Goal: Task Accomplishment & Management: Use online tool/utility

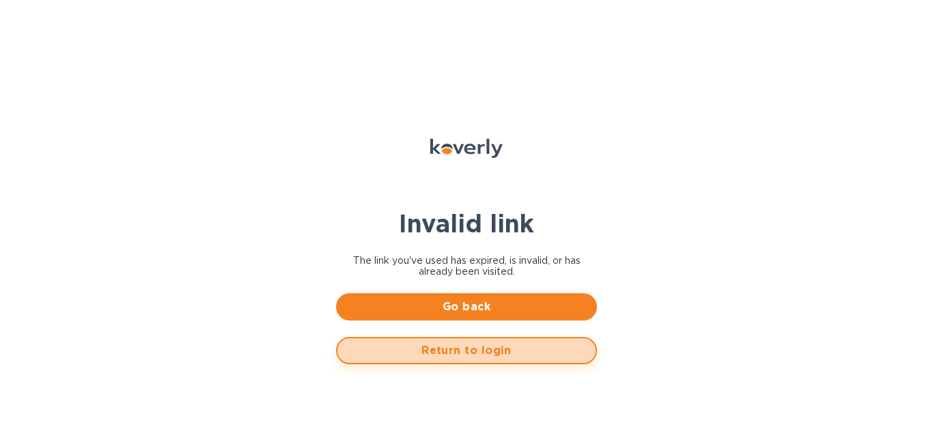
click at [450, 345] on span "Return to login" at bounding box center [467, 350] width 236 height 16
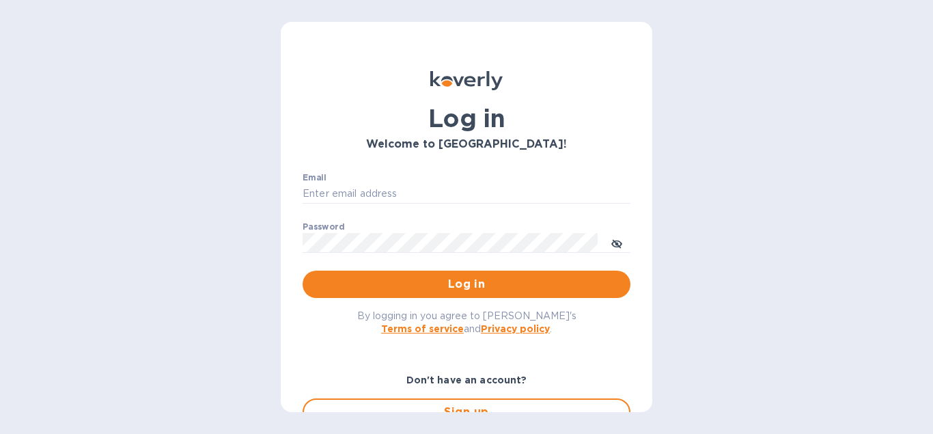
type input "[EMAIL_ADDRESS][DOMAIN_NAME]"
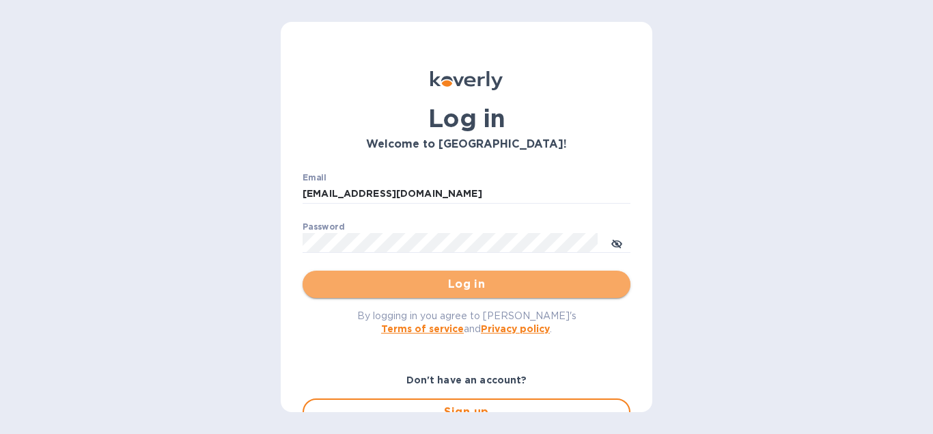
click at [423, 286] on span "Log in" at bounding box center [467, 284] width 306 height 16
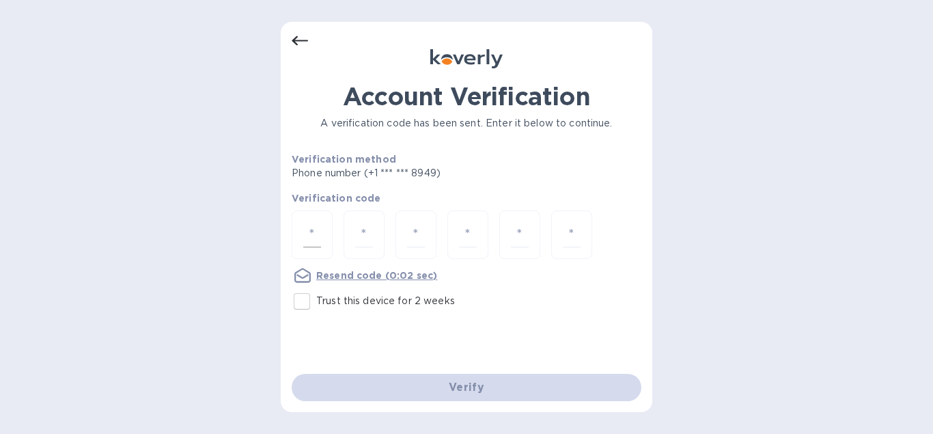
click at [312, 226] on input "number" at bounding box center [312, 234] width 18 height 25
type input "3"
type input "6"
type input "1"
type input "7"
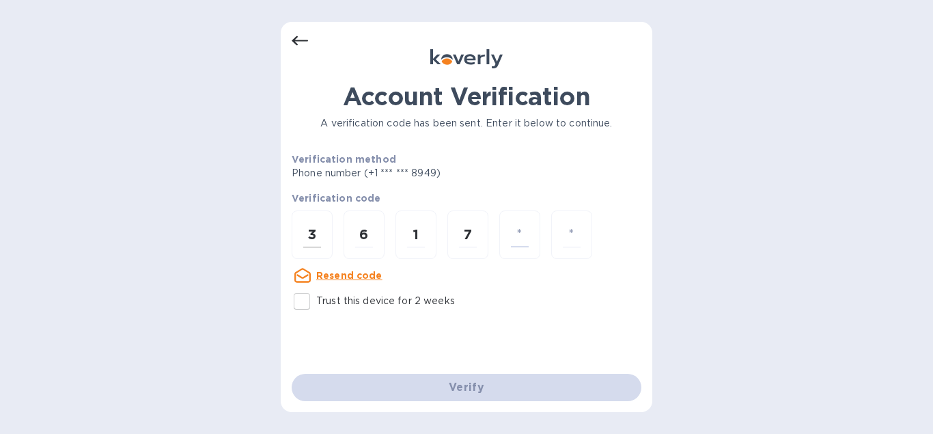
type input "9"
type input "5"
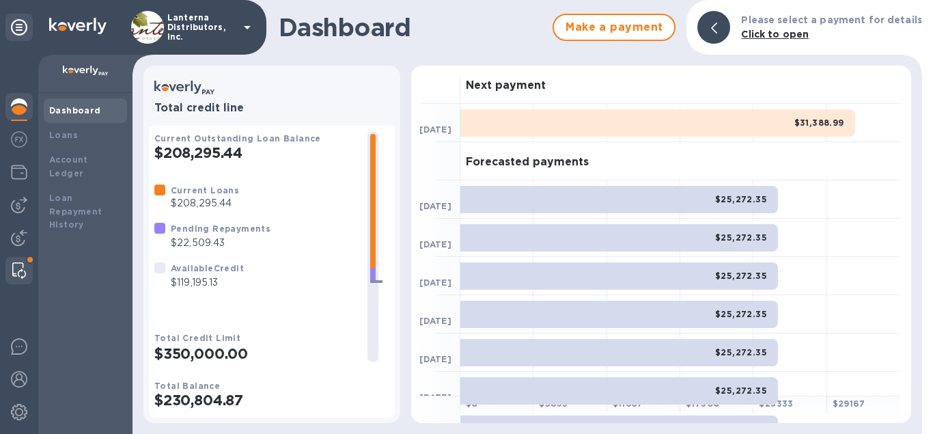
click at [24, 273] on img at bounding box center [19, 270] width 14 height 16
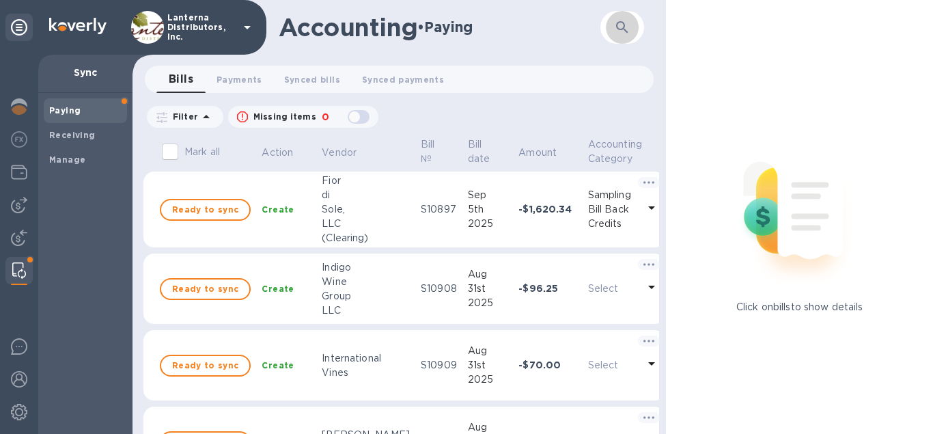
click at [612, 21] on button "button" at bounding box center [622, 27] width 33 height 33
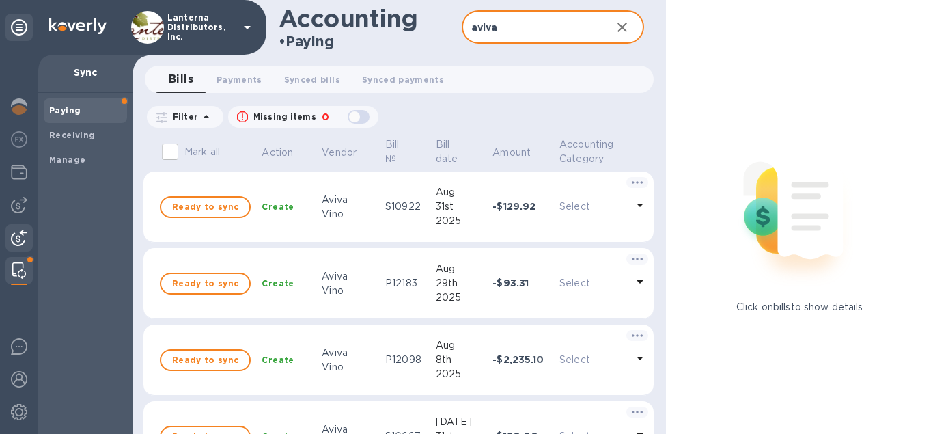
type input "aviva"
click at [23, 233] on img at bounding box center [19, 238] width 16 height 16
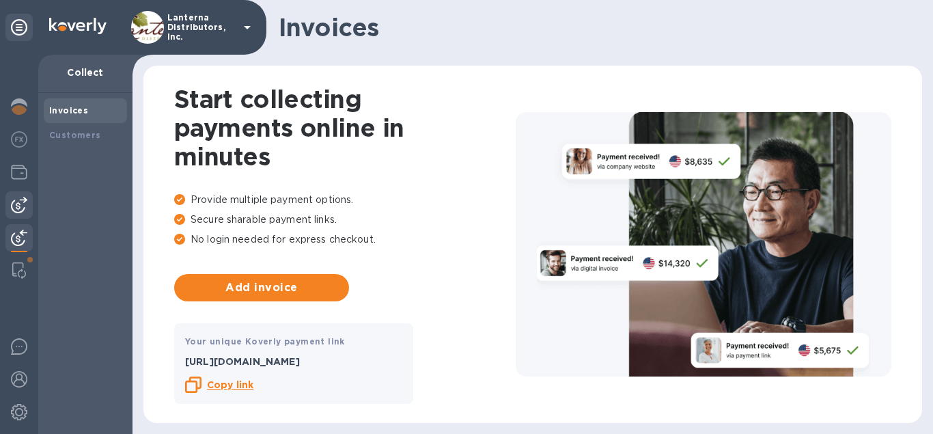
click at [18, 208] on img at bounding box center [19, 205] width 16 height 16
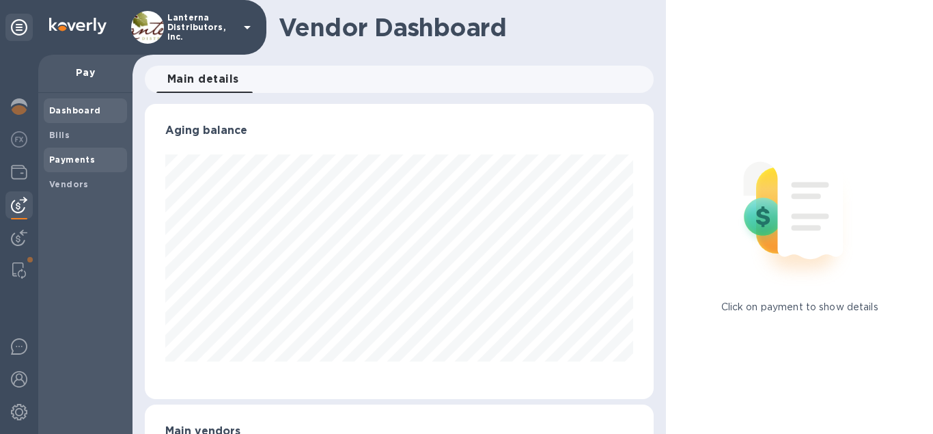
scroll to position [295, 510]
click at [60, 141] on span "Bills" at bounding box center [59, 135] width 21 height 14
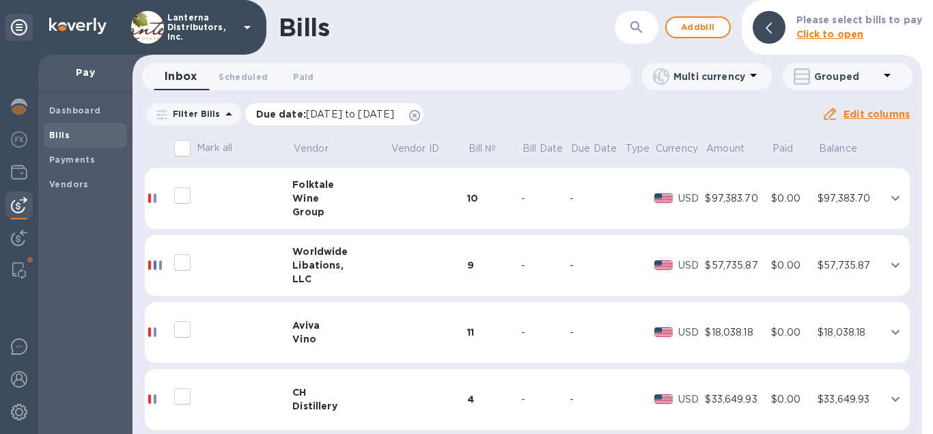
click at [420, 117] on icon at bounding box center [414, 115] width 11 height 11
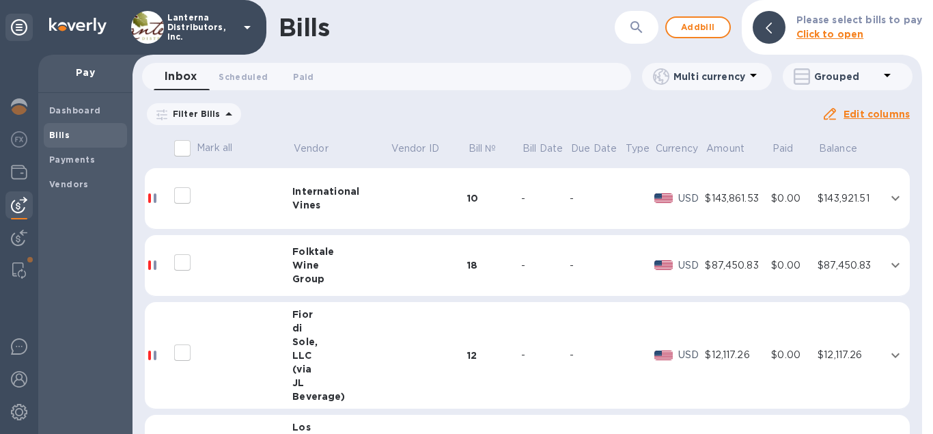
click at [642, 28] on icon "button" at bounding box center [637, 27] width 12 height 12
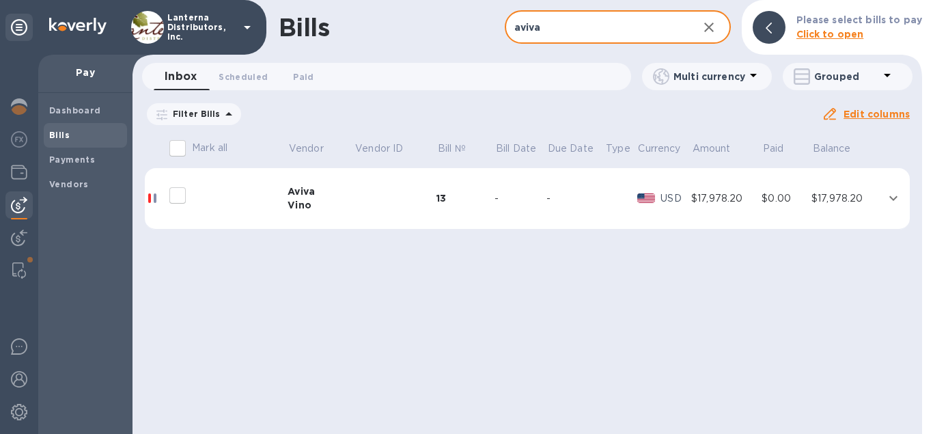
click at [334, 191] on div "Aviva" at bounding box center [321, 192] width 66 height 14
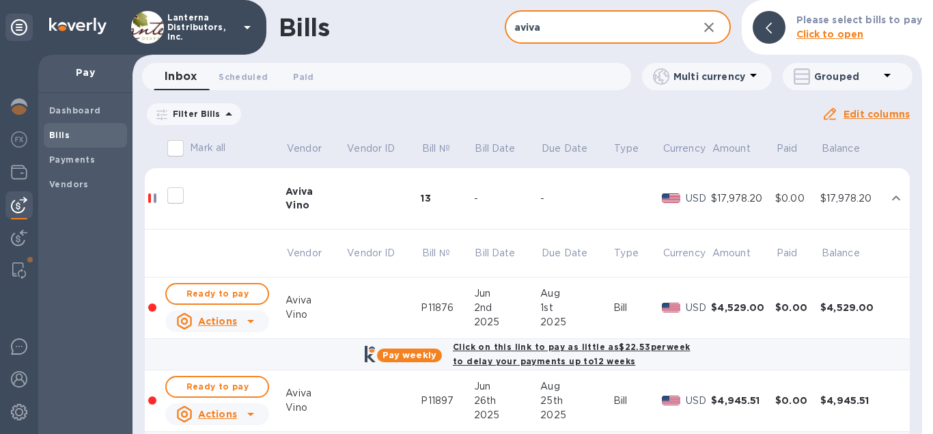
drag, startPoint x: 546, startPoint y: 31, endPoint x: 487, endPoint y: 32, distance: 58.8
click at [505, 32] on input "aviva" at bounding box center [596, 27] width 182 height 33
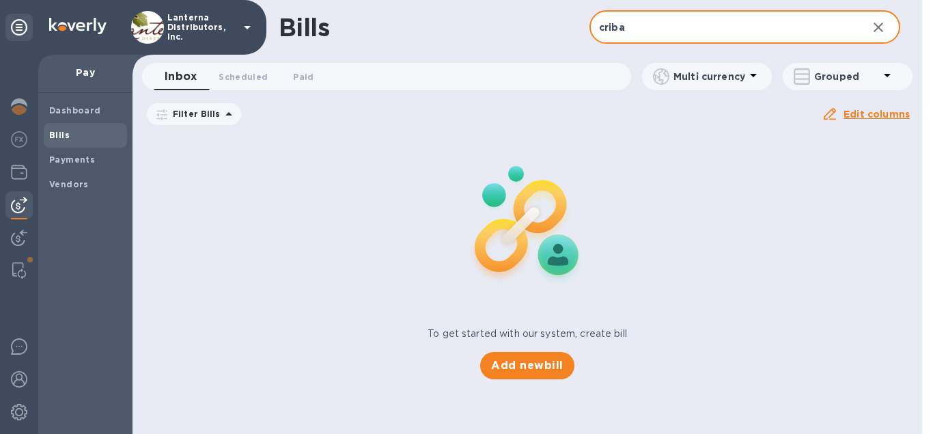
drag, startPoint x: 628, startPoint y: 27, endPoint x: 562, endPoint y: 21, distance: 66.5
click at [590, 21] on input "criba" at bounding box center [723, 27] width 267 height 33
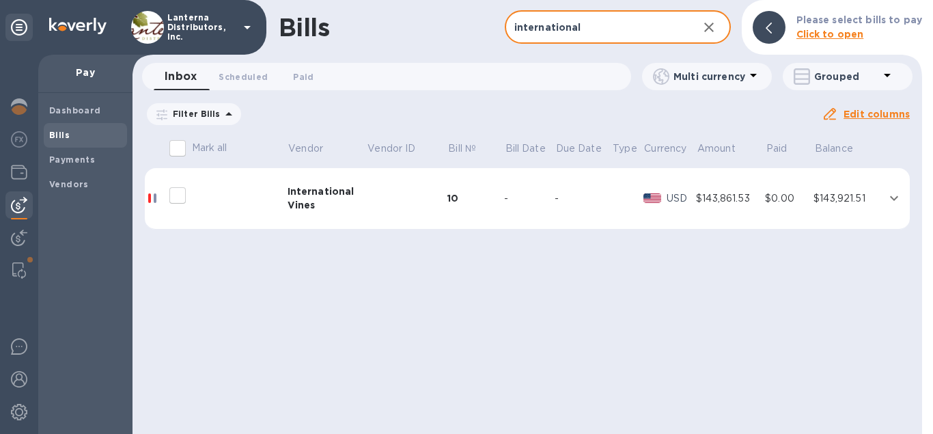
click at [382, 206] on td at bounding box center [407, 199] width 81 height 62
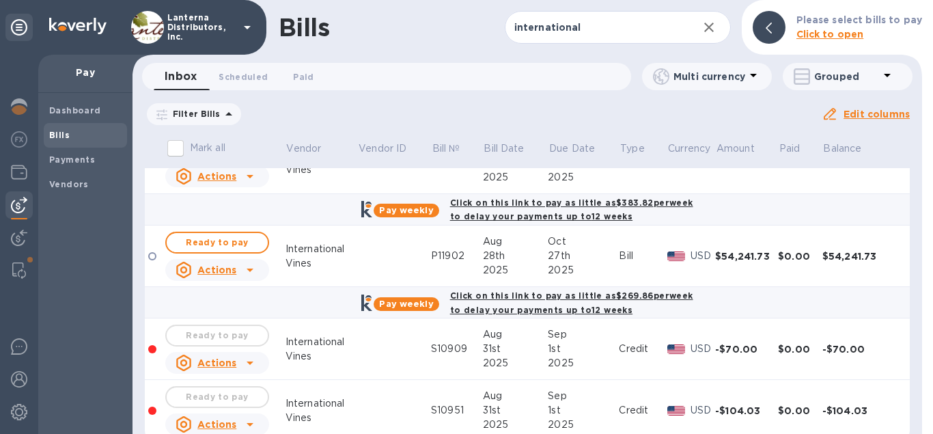
scroll to position [569, 0]
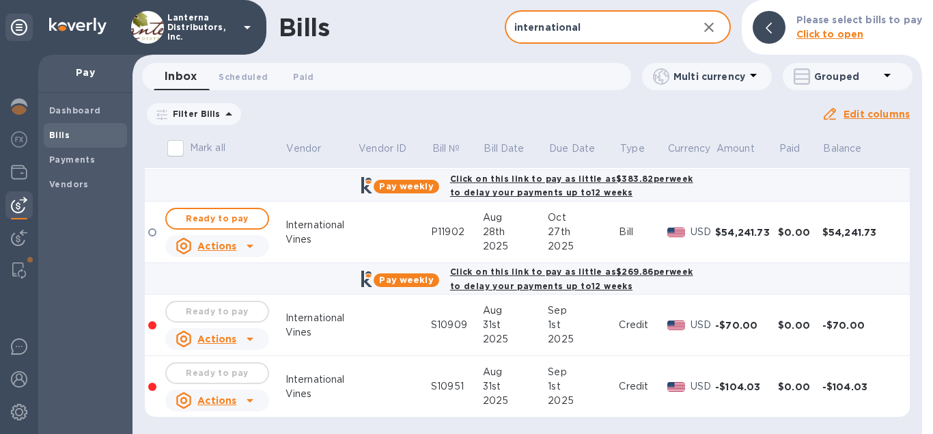
drag, startPoint x: 584, startPoint y: 31, endPoint x: 461, endPoint y: 32, distance: 123.0
click at [505, 32] on input "international" at bounding box center [596, 27] width 182 height 33
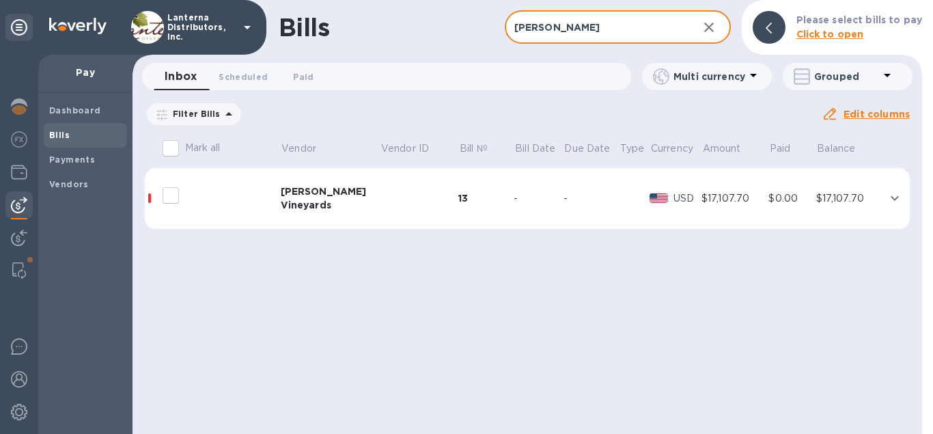
click at [386, 187] on td at bounding box center [419, 199] width 79 height 62
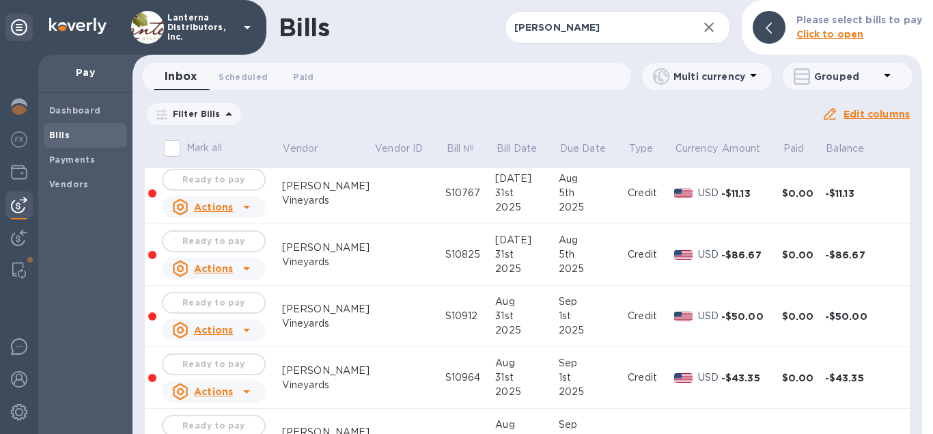
scroll to position [754, 0]
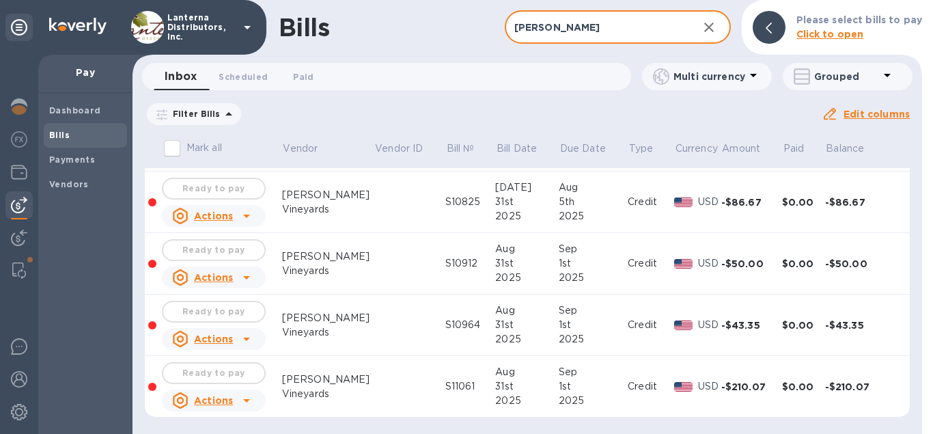
drag, startPoint x: 558, startPoint y: 26, endPoint x: 491, endPoint y: 28, distance: 66.3
click at [505, 28] on input "moshin" at bounding box center [596, 27] width 182 height 33
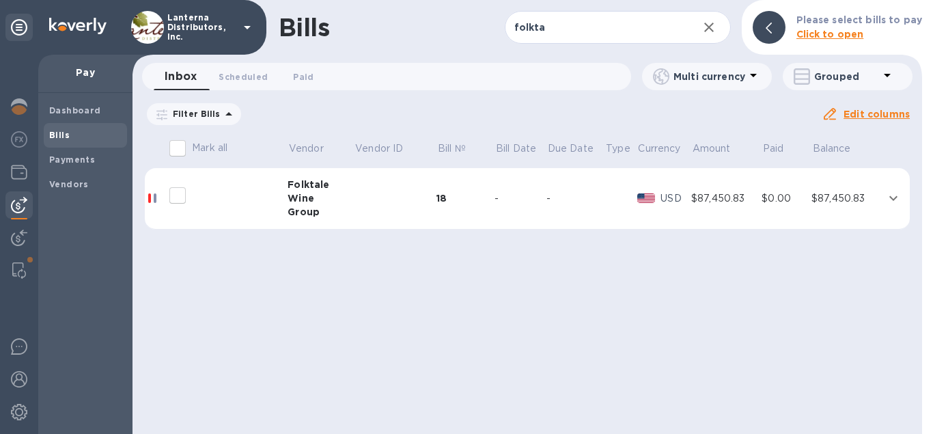
click at [370, 202] on td at bounding box center [395, 199] width 83 height 62
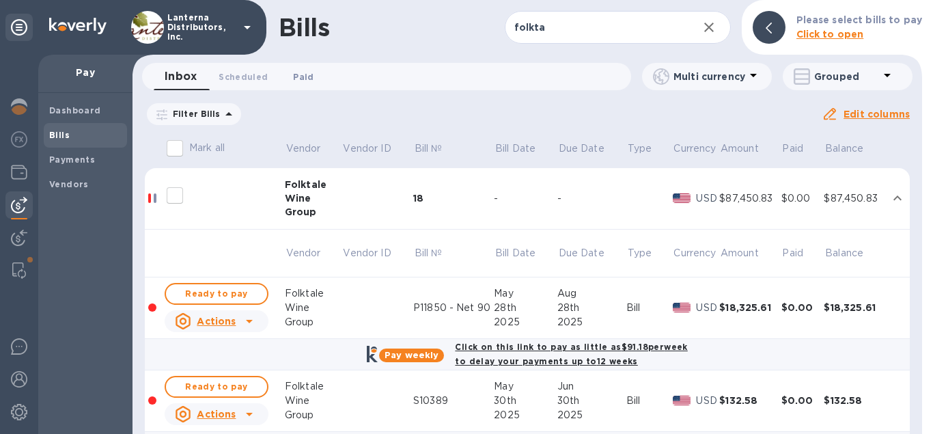
click at [294, 75] on span "Paid 0" at bounding box center [303, 77] width 27 height 14
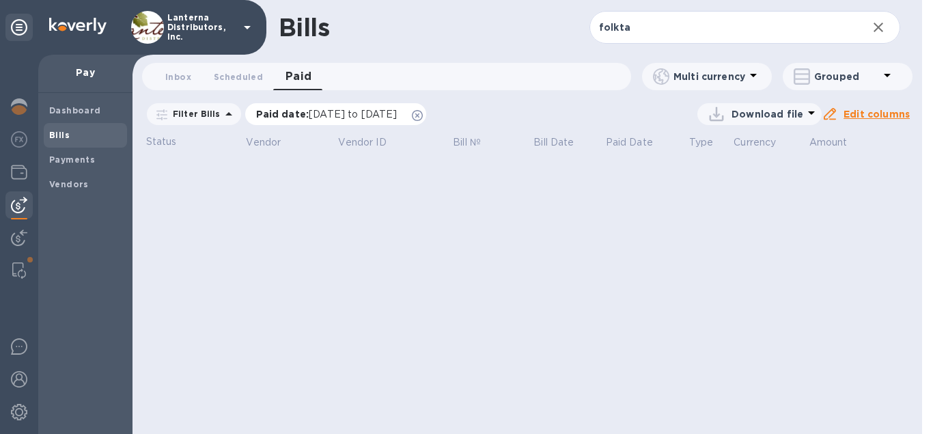
click at [423, 120] on icon at bounding box center [417, 115] width 11 height 11
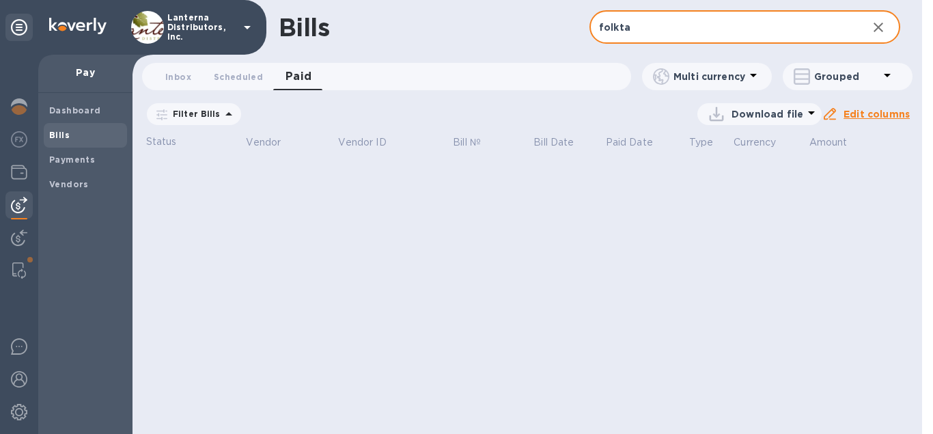
drag, startPoint x: 636, startPoint y: 30, endPoint x: 568, endPoint y: 35, distance: 67.8
click at [590, 35] on input "folkta" at bounding box center [723, 27] width 267 height 33
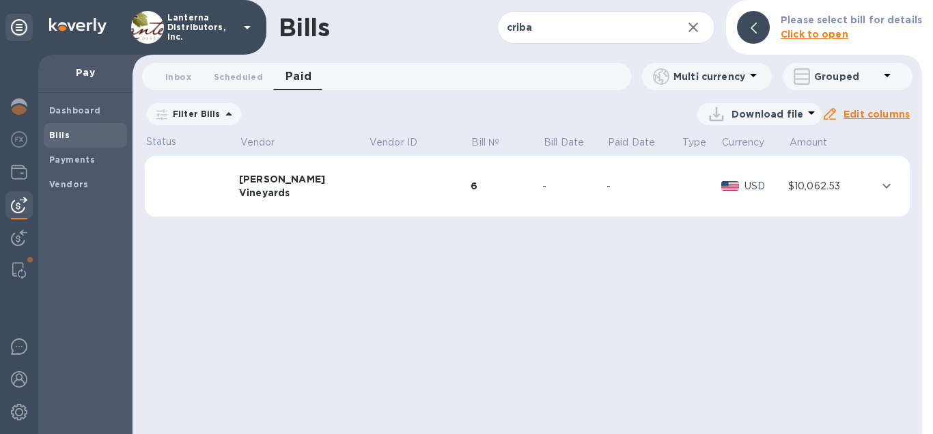
click at [368, 185] on td at bounding box center [419, 187] width 103 height 62
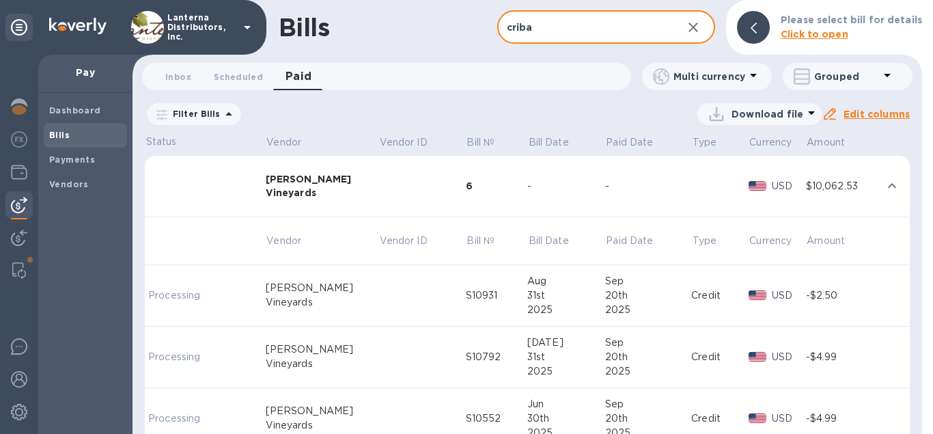
drag, startPoint x: 538, startPoint y: 35, endPoint x: 461, endPoint y: 29, distance: 78.1
click at [497, 29] on input "criba" at bounding box center [584, 27] width 175 height 33
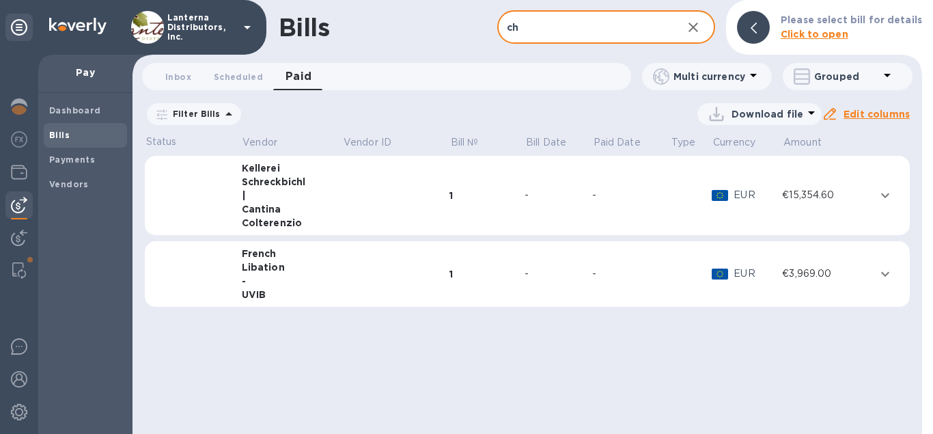
type input "c"
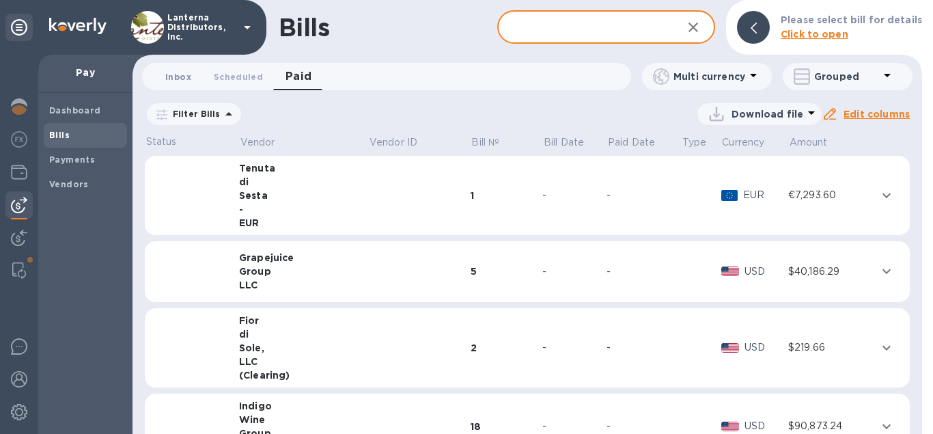
click at [178, 70] on span "Inbox 0" at bounding box center [178, 77] width 26 height 14
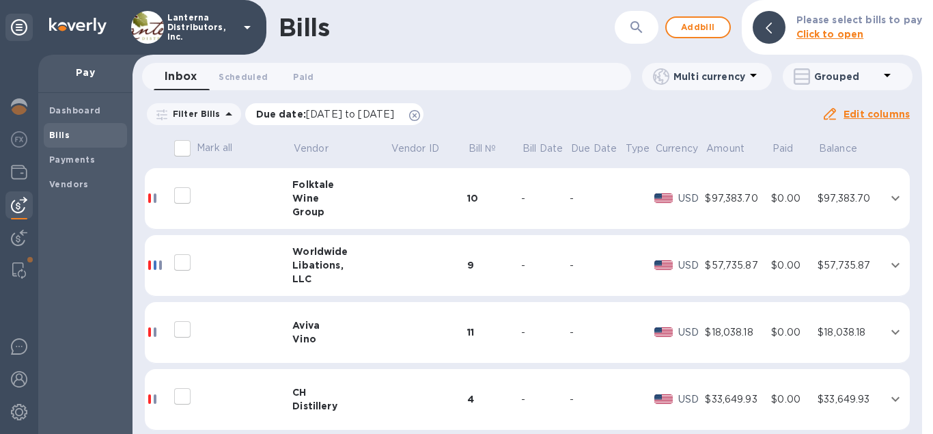
click at [420, 115] on icon at bounding box center [414, 115] width 11 height 11
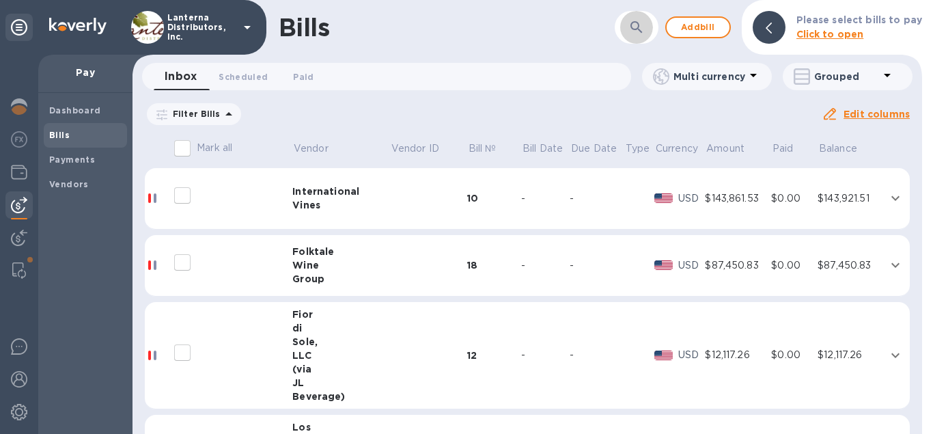
click at [642, 25] on icon "button" at bounding box center [637, 27] width 12 height 12
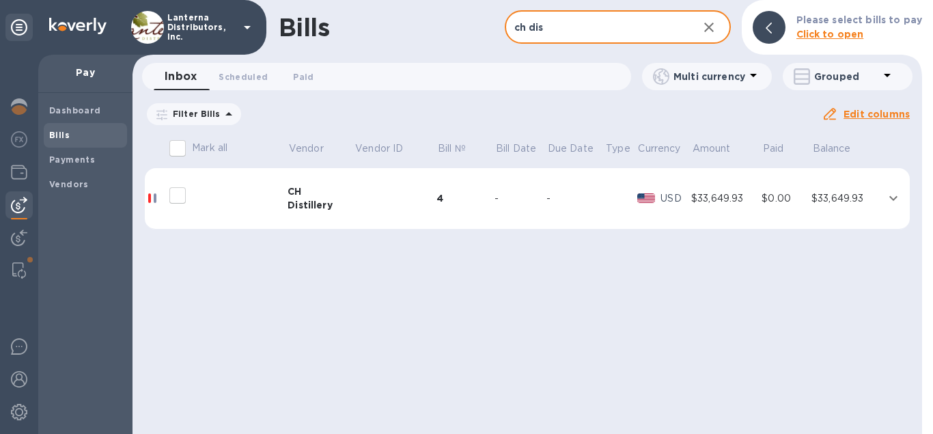
type input "ch dis"
click at [357, 204] on td at bounding box center [395, 199] width 83 height 62
